Goal: Task Accomplishment & Management: Use online tool/utility

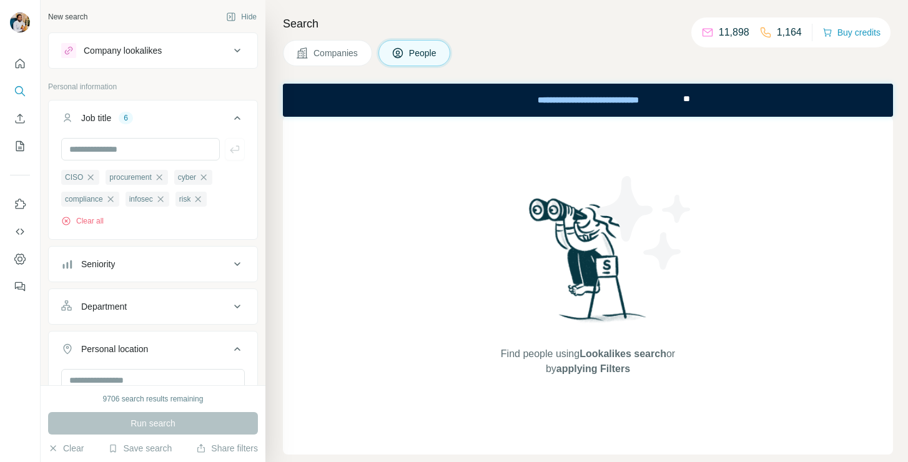
scroll to position [167, 0]
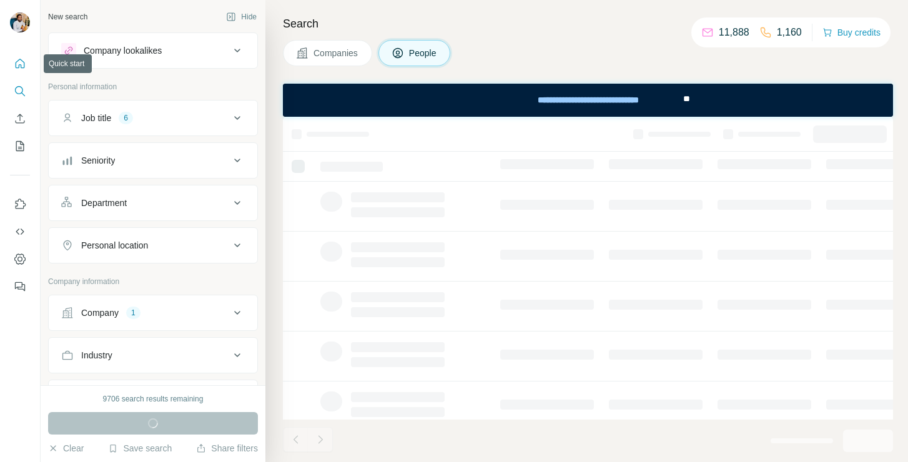
click at [29, 58] on button "Quick start" at bounding box center [20, 63] width 20 height 22
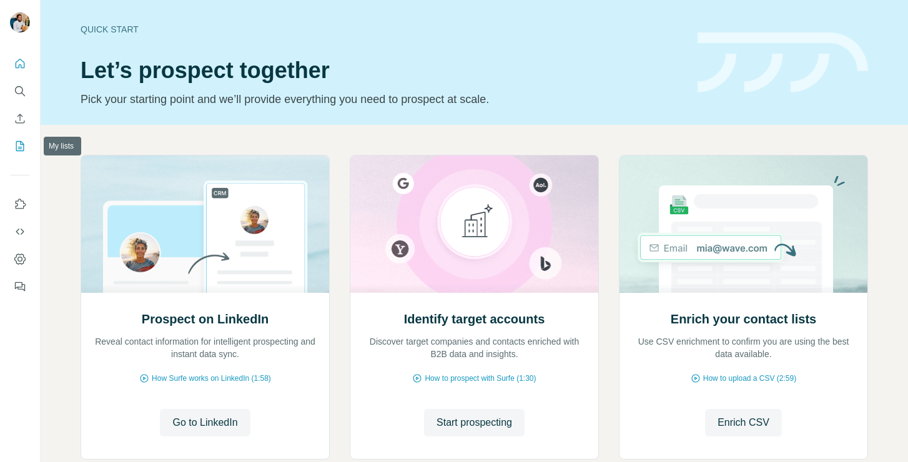
click at [19, 142] on icon "My lists" at bounding box center [20, 146] width 12 height 12
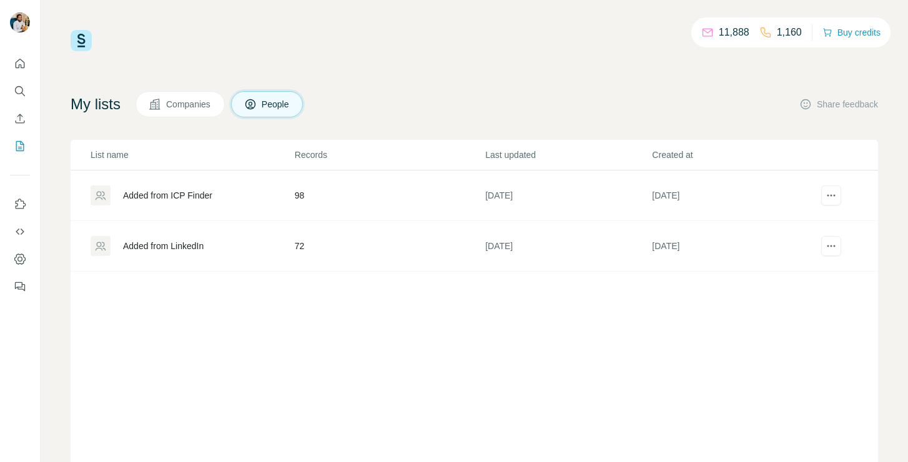
click at [416, 189] on td "98" at bounding box center [389, 196] width 191 height 51
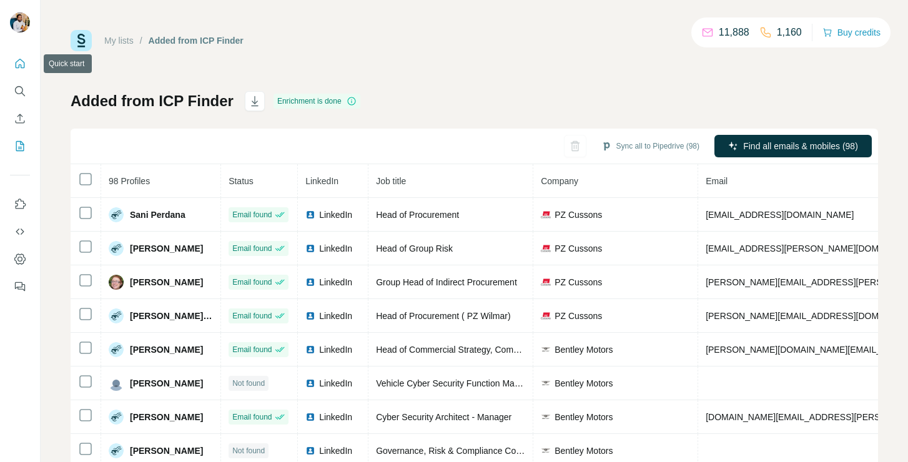
click at [17, 67] on icon "Quick start" at bounding box center [20, 63] width 9 height 9
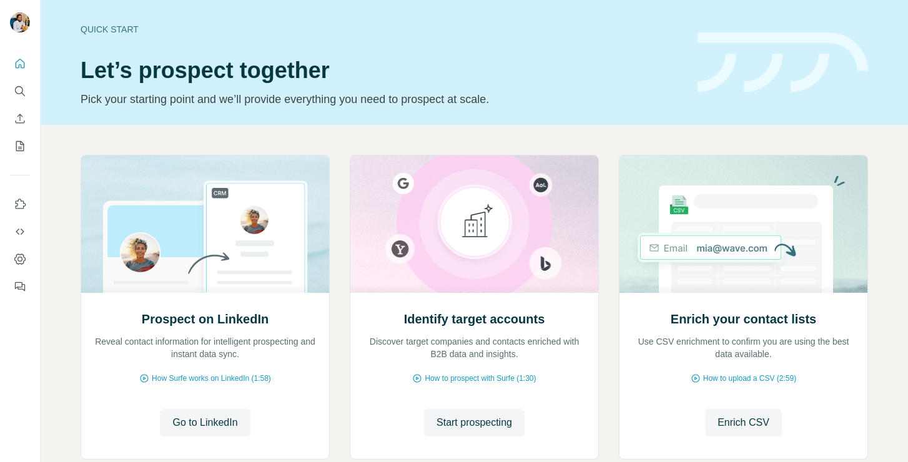
scroll to position [46, 0]
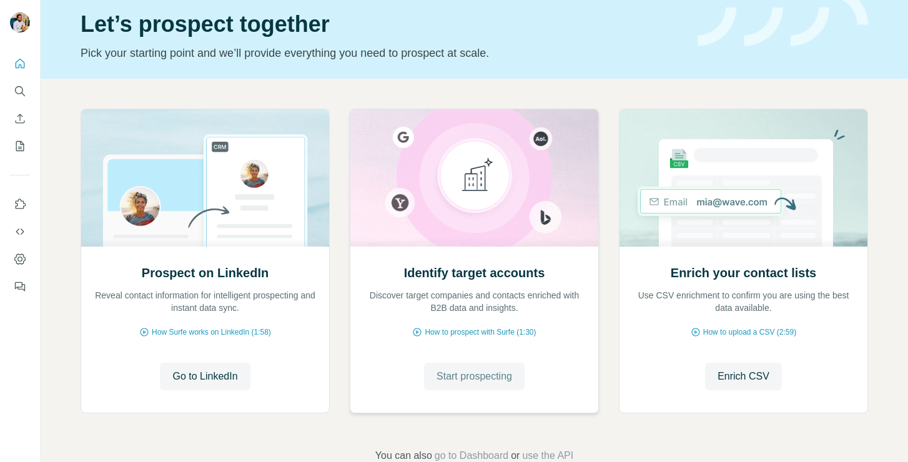
click at [474, 385] on button "Start prospecting" at bounding box center [474, 376] width 101 height 27
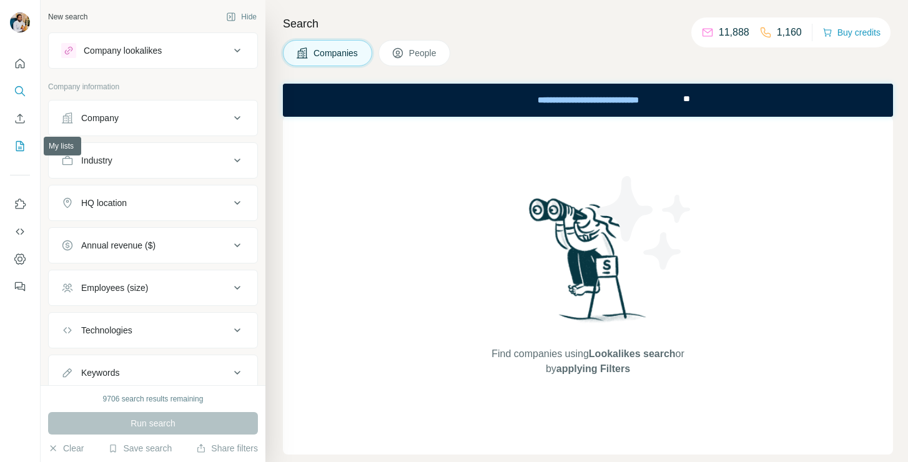
click at [18, 136] on button "My lists" at bounding box center [20, 146] width 20 height 22
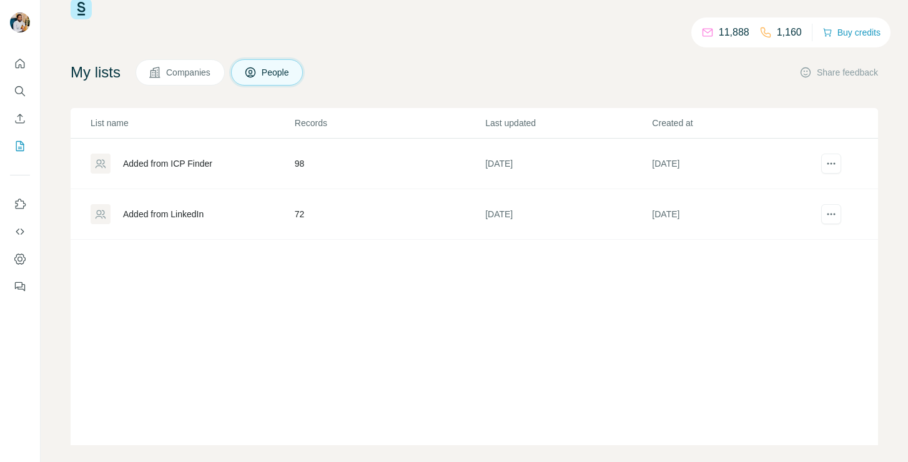
scroll to position [45, 0]
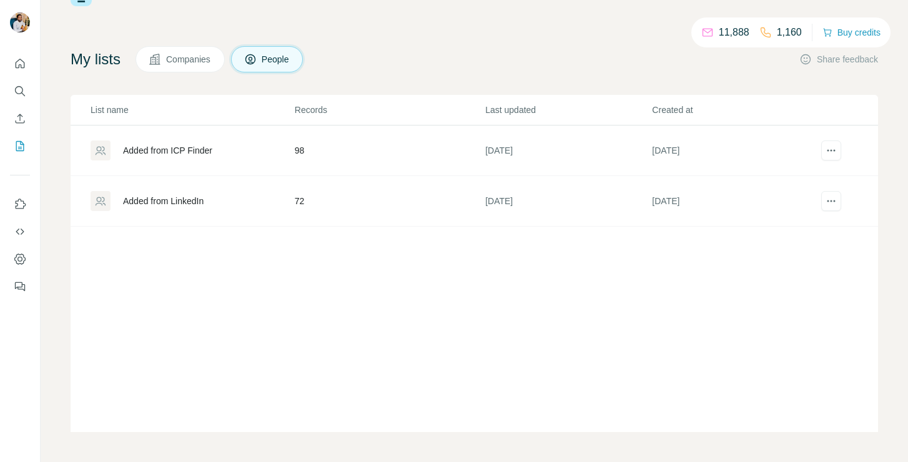
click at [347, 148] on td "98" at bounding box center [389, 151] width 191 height 51
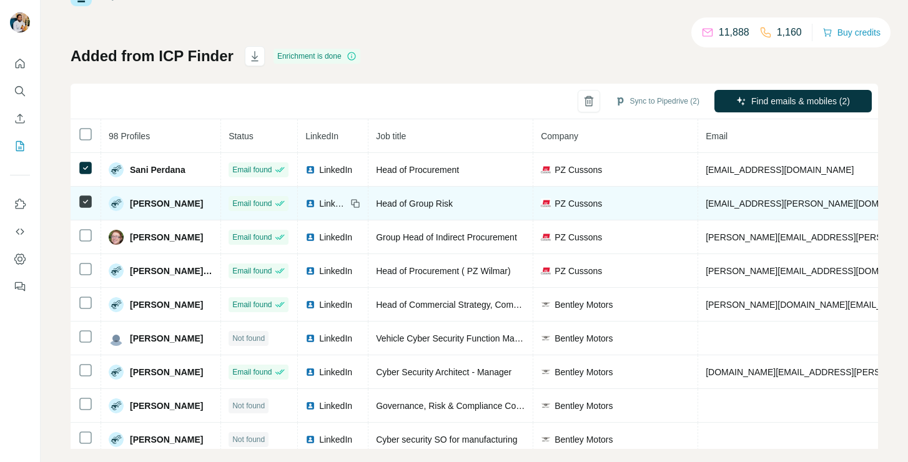
click at [86, 211] on td at bounding box center [86, 204] width 31 height 34
click at [77, 201] on td at bounding box center [86, 204] width 31 height 34
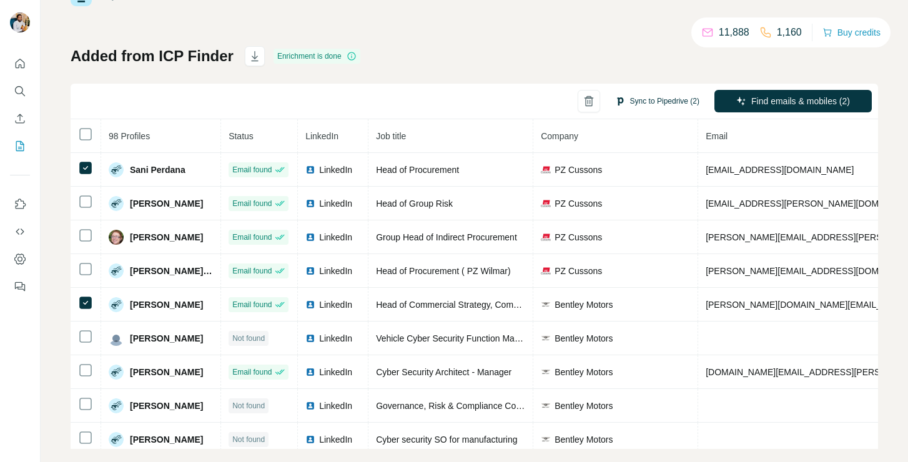
click at [679, 99] on button "Sync to Pipedrive (2)" at bounding box center [658, 101] width 102 height 19
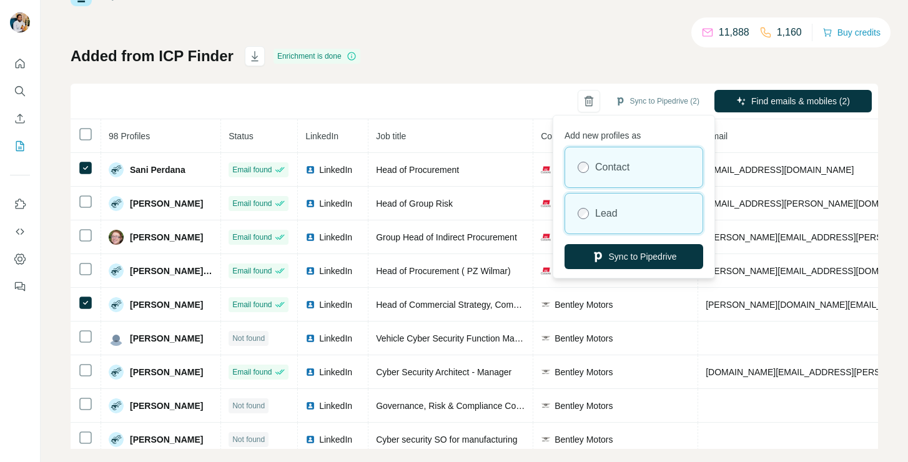
click at [637, 226] on div "Lead" at bounding box center [633, 214] width 137 height 40
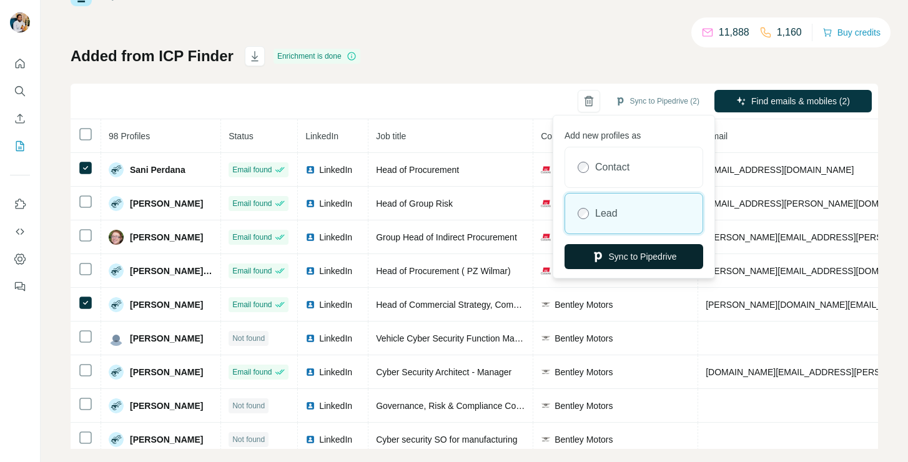
click at [640, 257] on button "Sync to Pipedrive" at bounding box center [634, 256] width 139 height 25
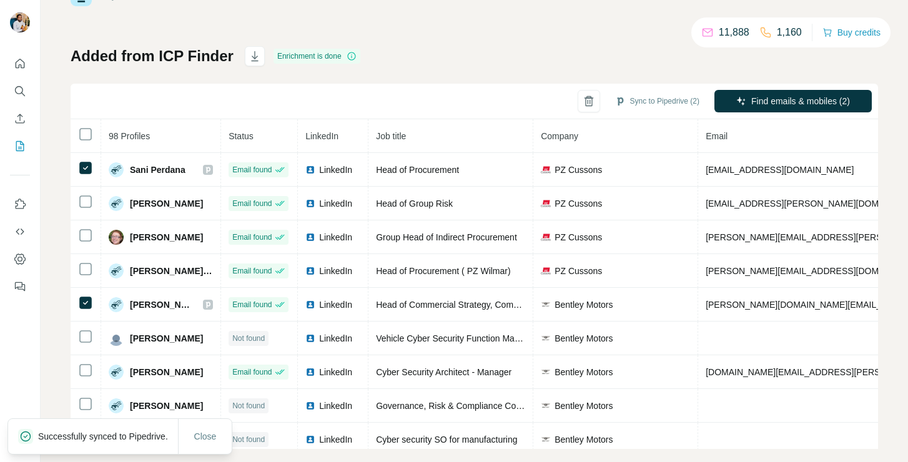
click at [134, 435] on p "Successfully synced to Pipedrive." at bounding box center [108, 436] width 140 height 12
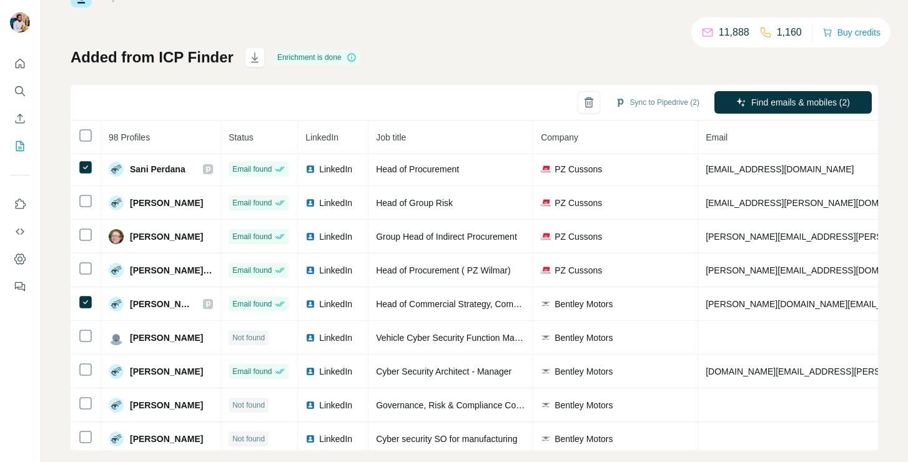
scroll to position [44, 0]
click at [27, 256] on button "Dashboard" at bounding box center [20, 259] width 20 height 22
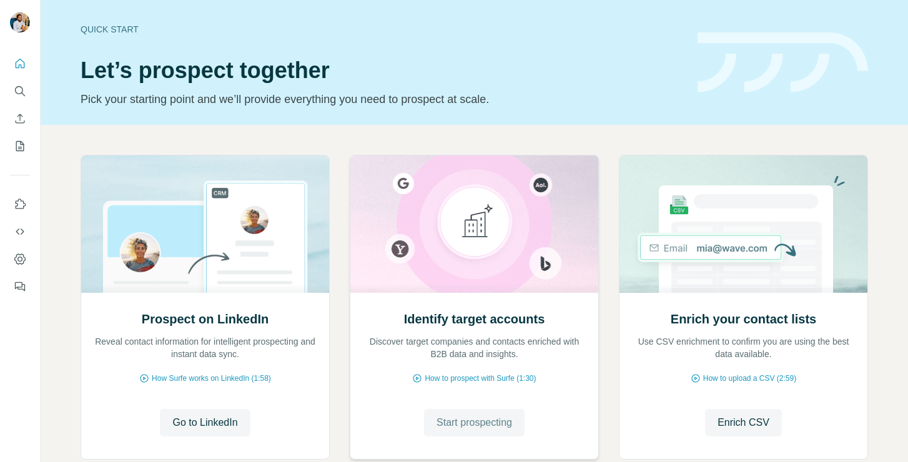
click at [470, 409] on button "Start prospecting" at bounding box center [474, 422] width 101 height 27
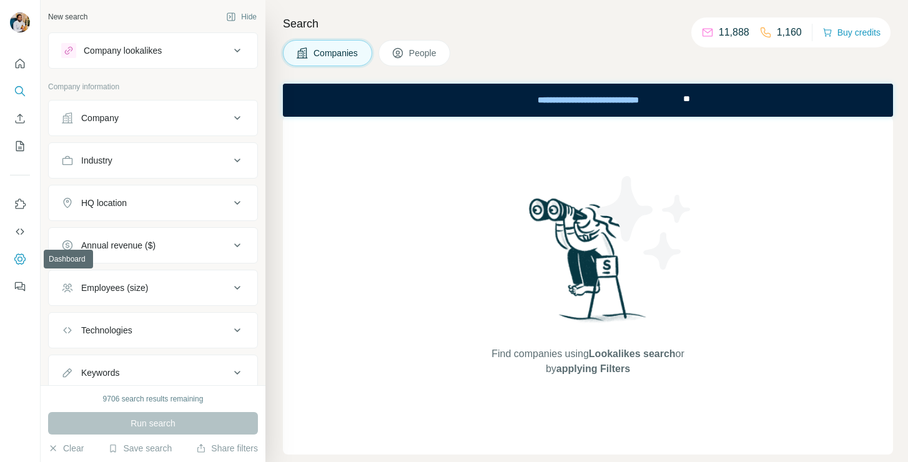
click at [26, 262] on icon "Dashboard" at bounding box center [20, 259] width 12 height 12
